Goal: Use online tool/utility: Utilize a website feature to perform a specific function

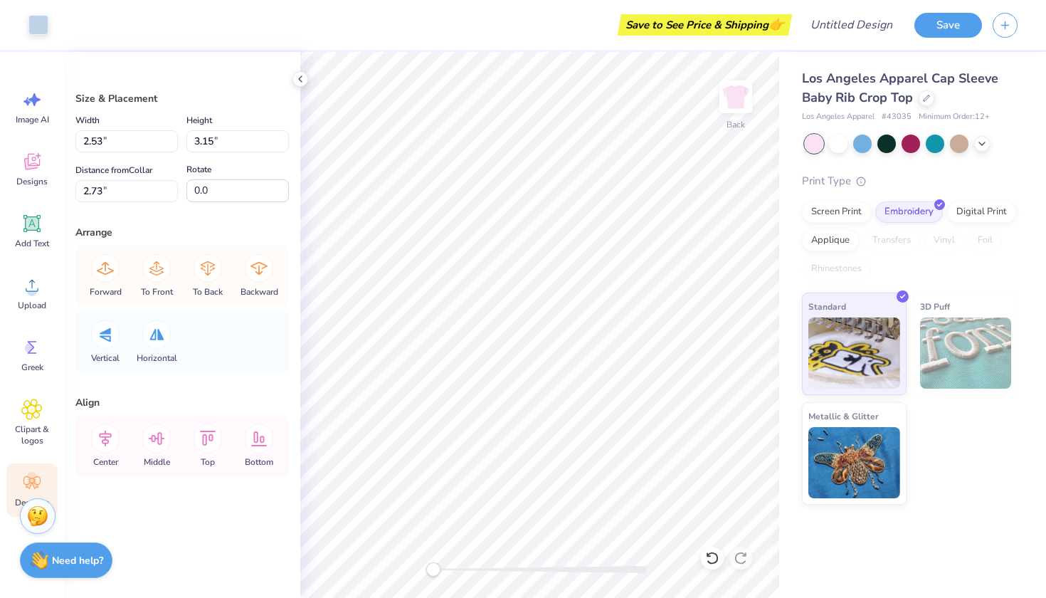
click at [28, 481] on icon at bounding box center [31, 482] width 21 height 21
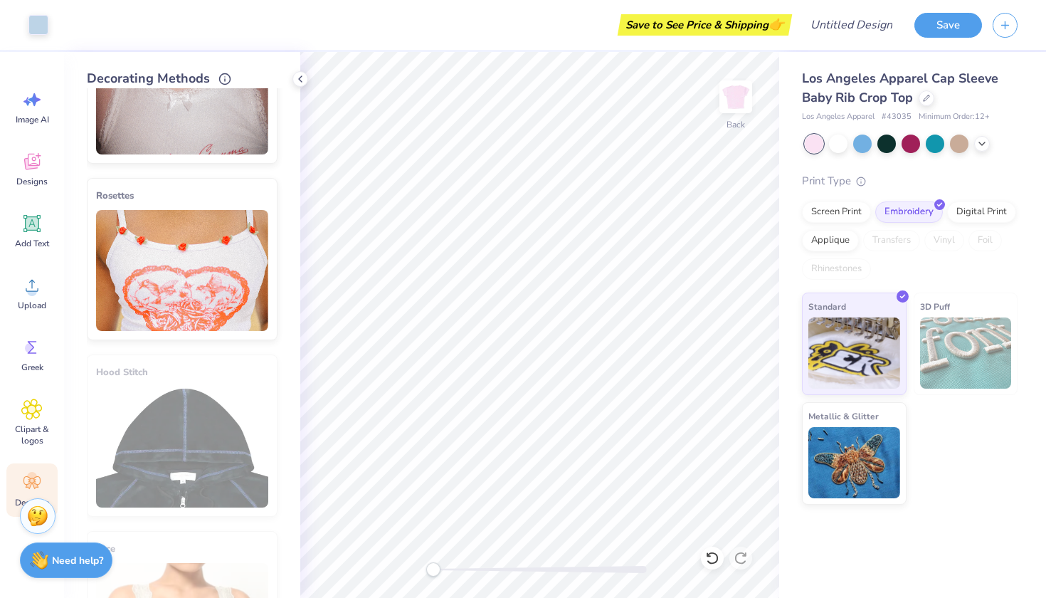
scroll to position [1062, 0]
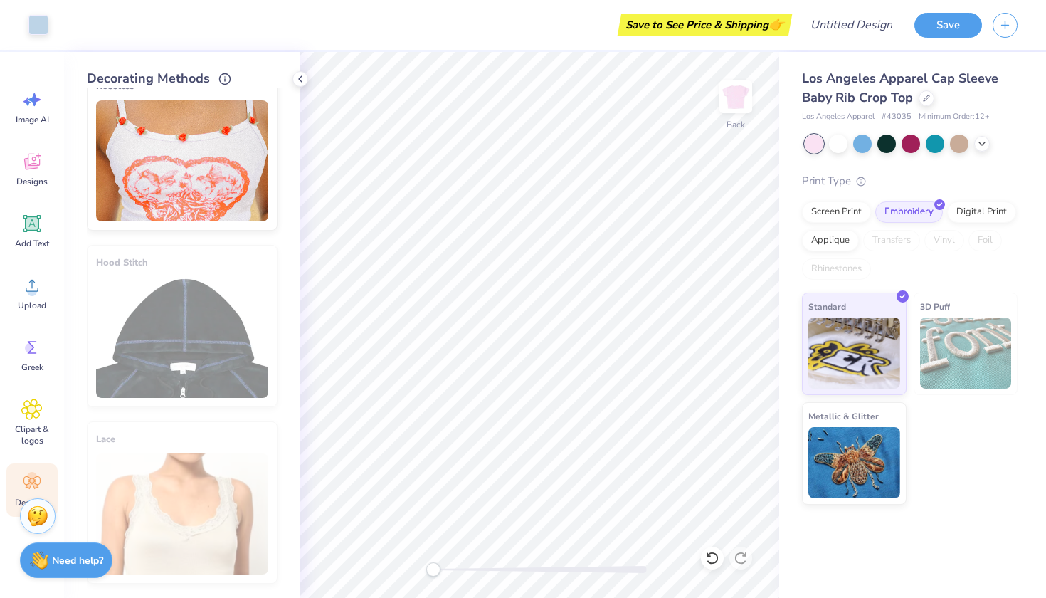
click at [219, 379] on ul "Neckline: 1 Rosette Neckline: 3 Rosettes Neckline: 5 Rosettes" at bounding box center [182, 484] width 191 height 211
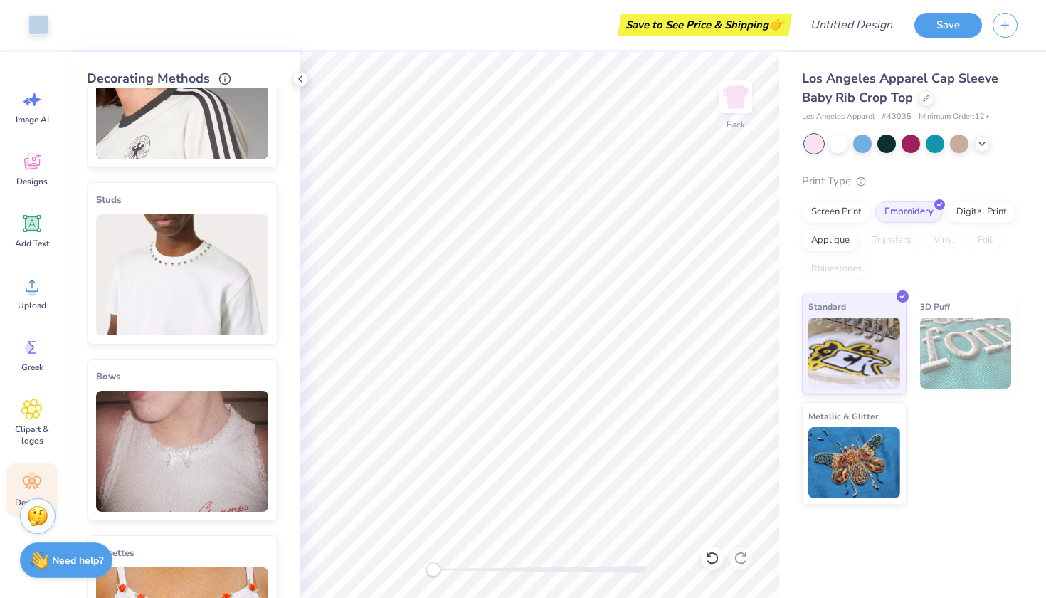
scroll to position [0, 0]
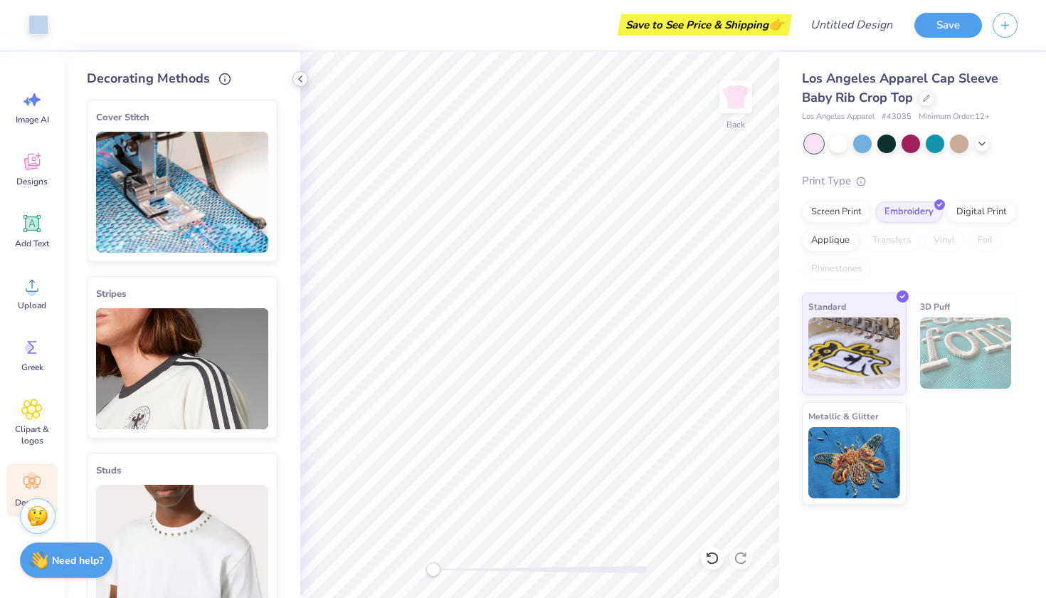
click at [297, 79] on icon at bounding box center [300, 78] width 11 height 11
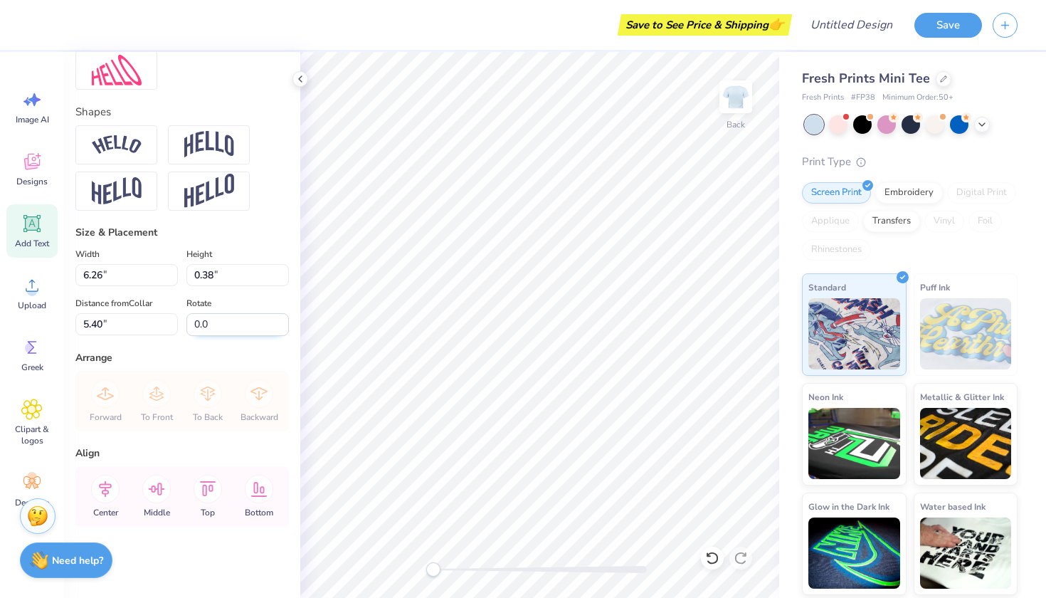
scroll to position [0, 1]
type textarea "Little"
type input "1.47"
type input "0.36"
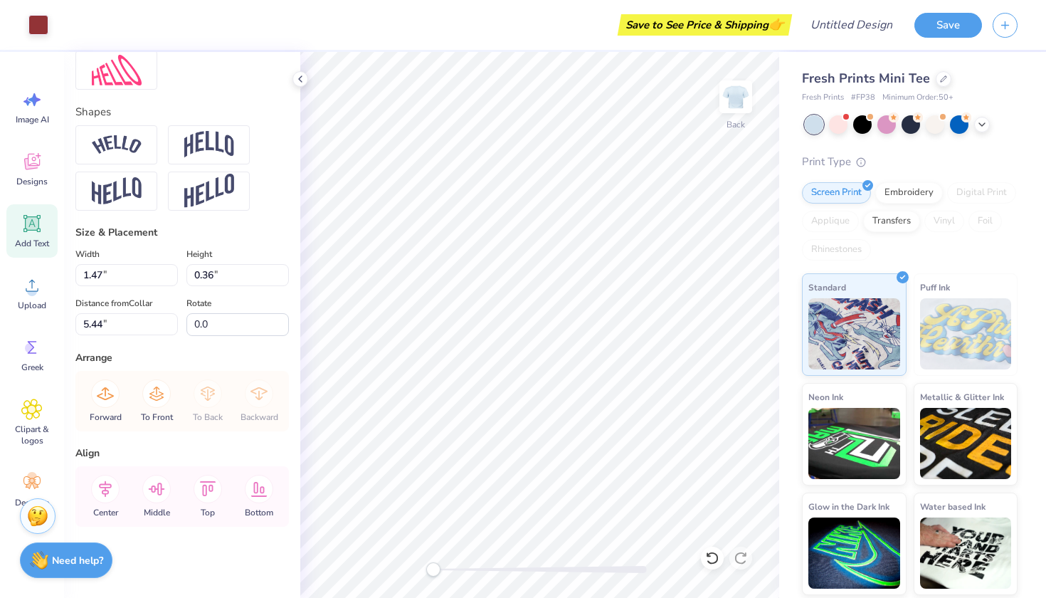
type input "5.44"
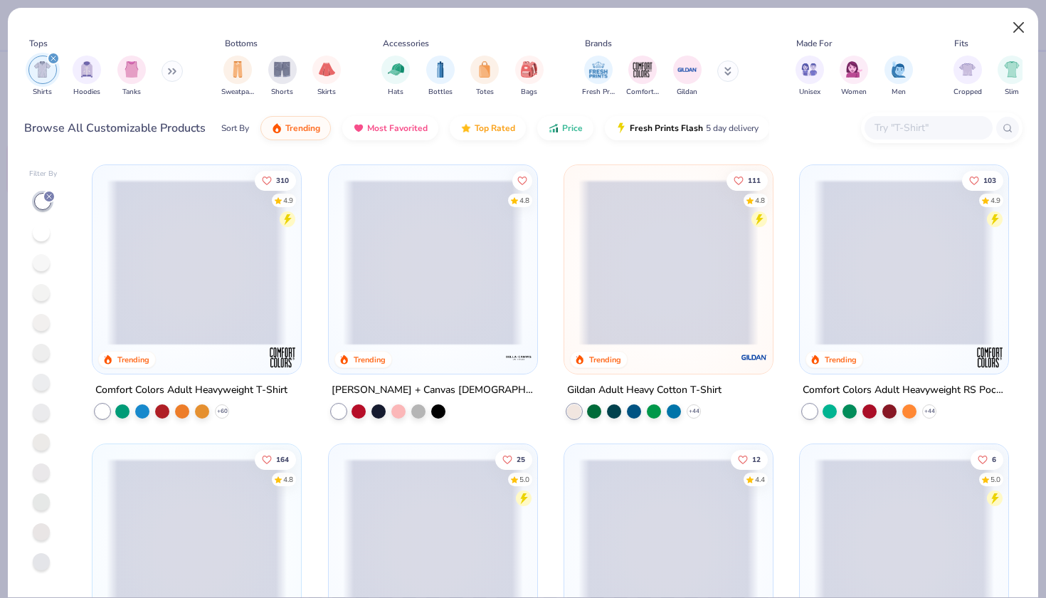
click at [1024, 27] on button "Close" at bounding box center [1018, 27] width 27 height 27
